Goal: Task Accomplishment & Management: Use online tool/utility

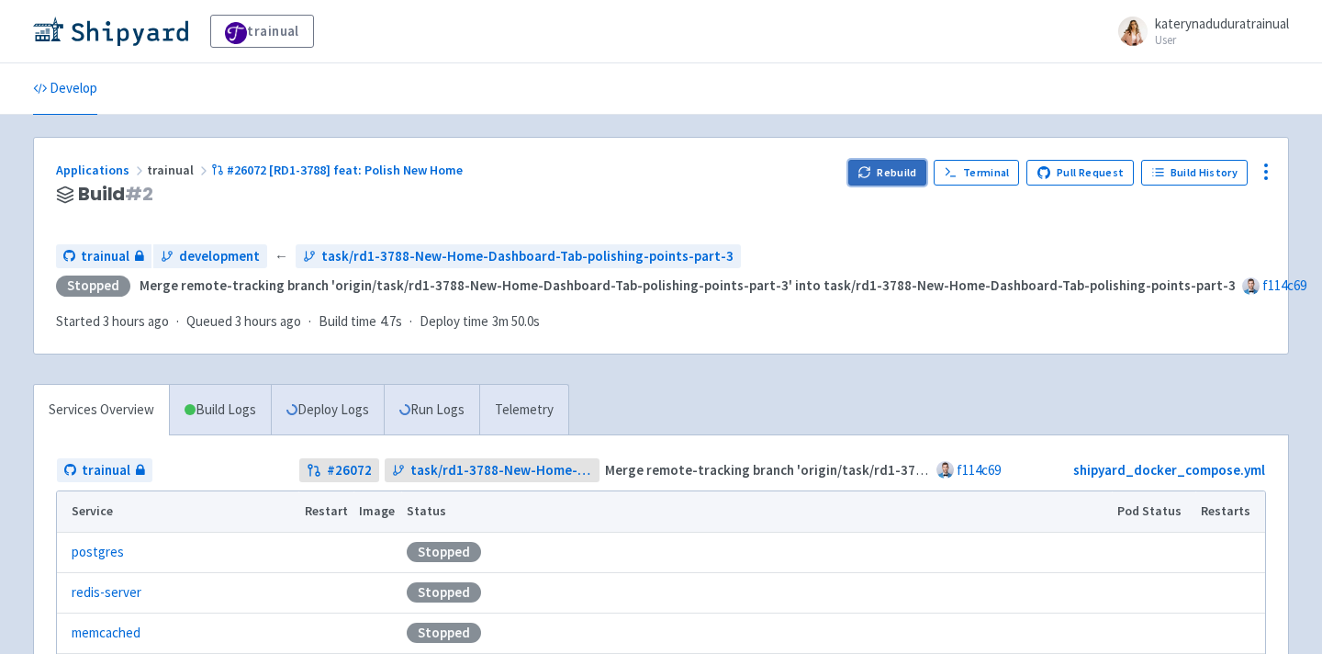
click at [900, 173] on button "Rebuild" at bounding box center [887, 173] width 79 height 26
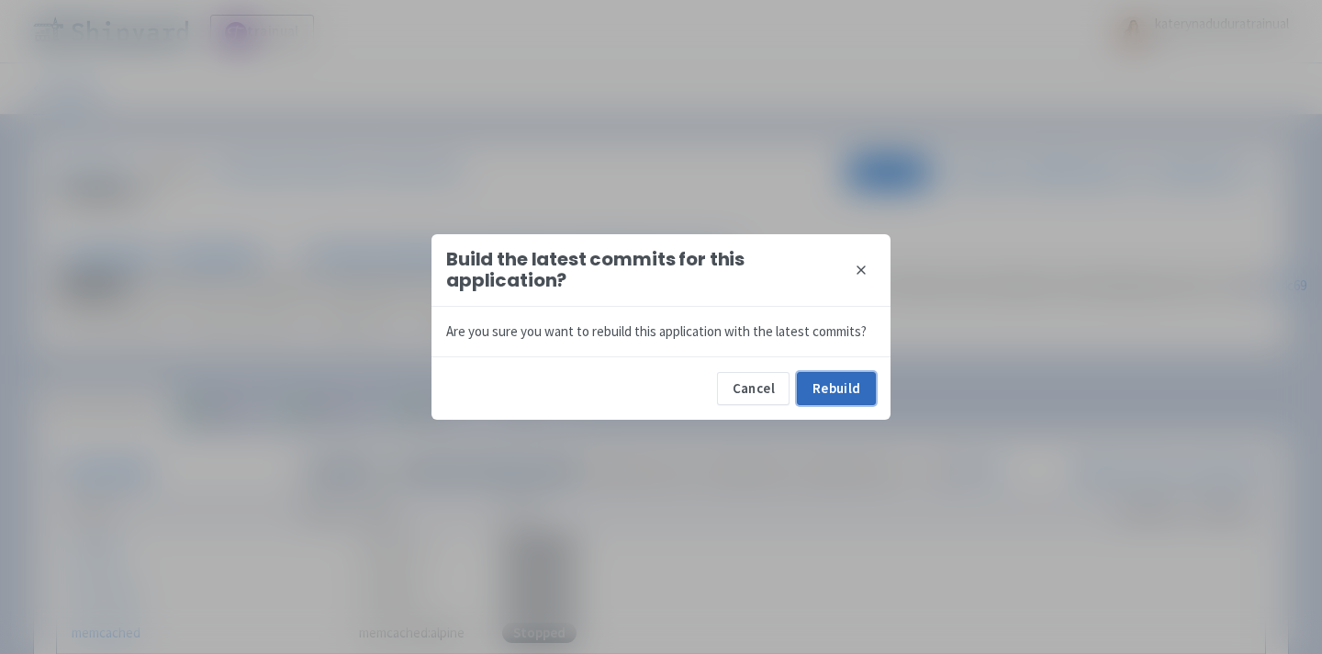
click at [832, 381] on button "Rebuild" at bounding box center [836, 388] width 79 height 33
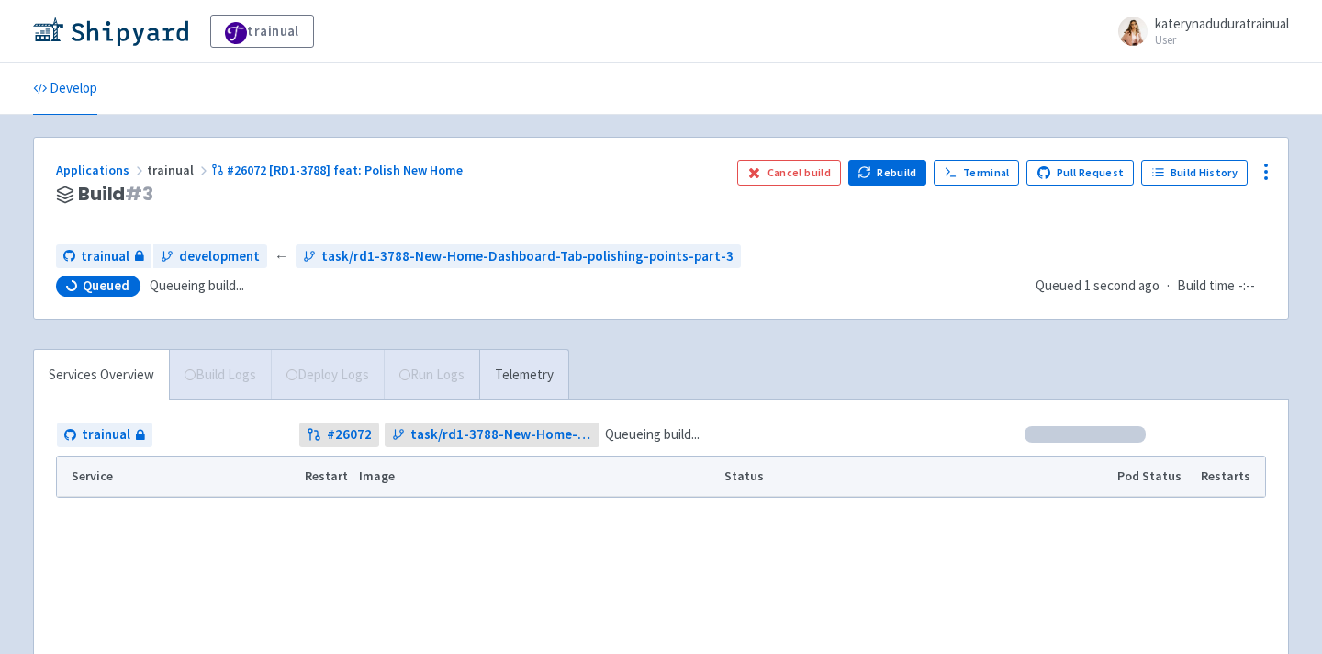
click at [647, 135] on div "trainual katerynaduduratrainual User Profile Sign out Develop" at bounding box center [661, 405] width 1322 height 811
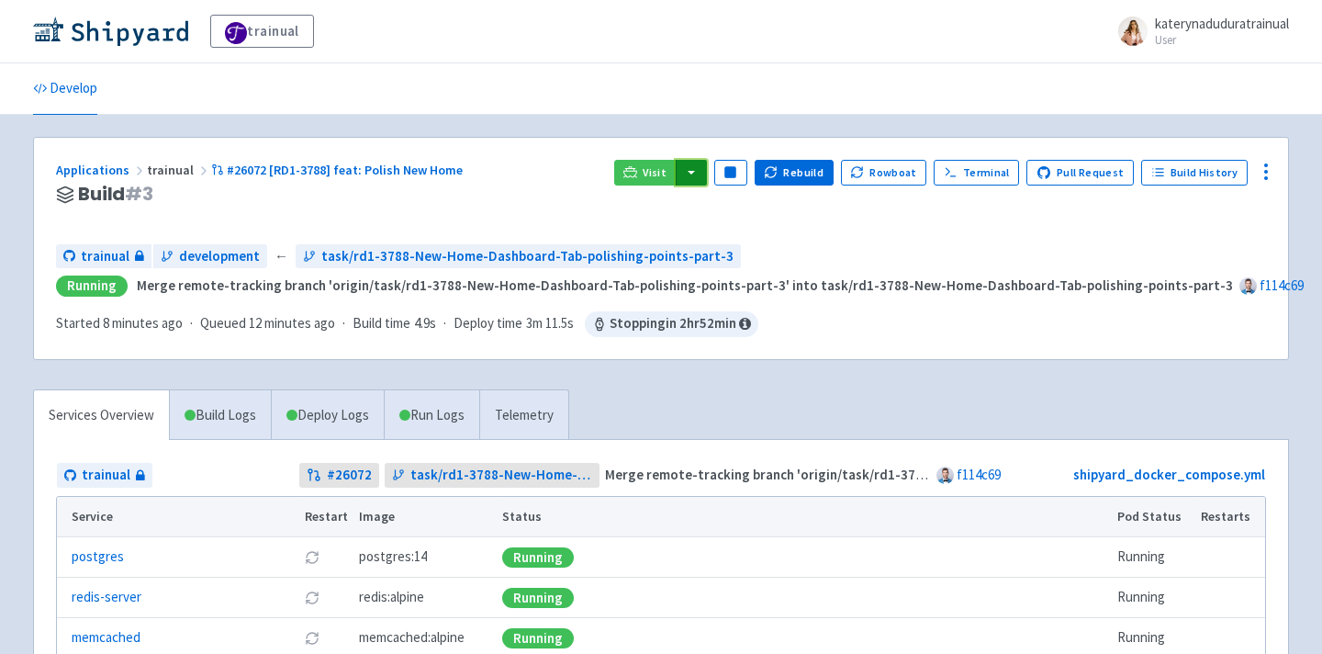
click at [698, 177] on button "button" at bounding box center [691, 173] width 31 height 26
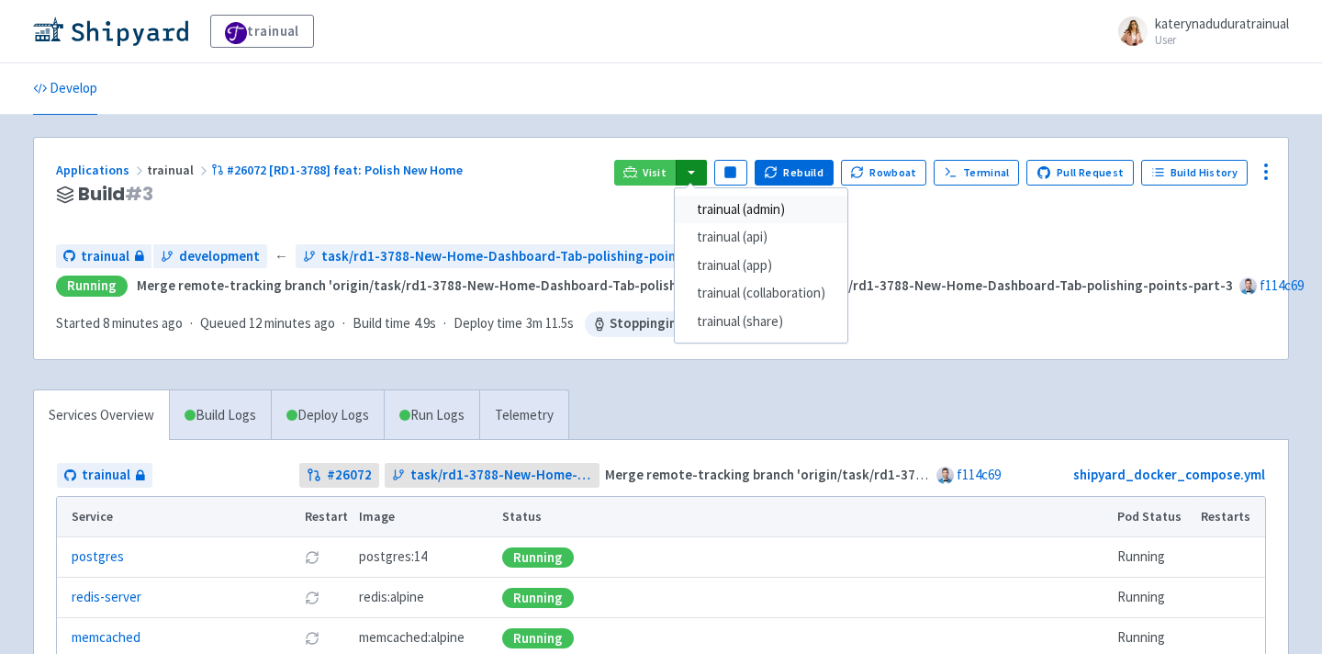
click at [743, 204] on link "trainual (admin)" at bounding box center [761, 210] width 173 height 28
